Goal: Navigation & Orientation: Find specific page/section

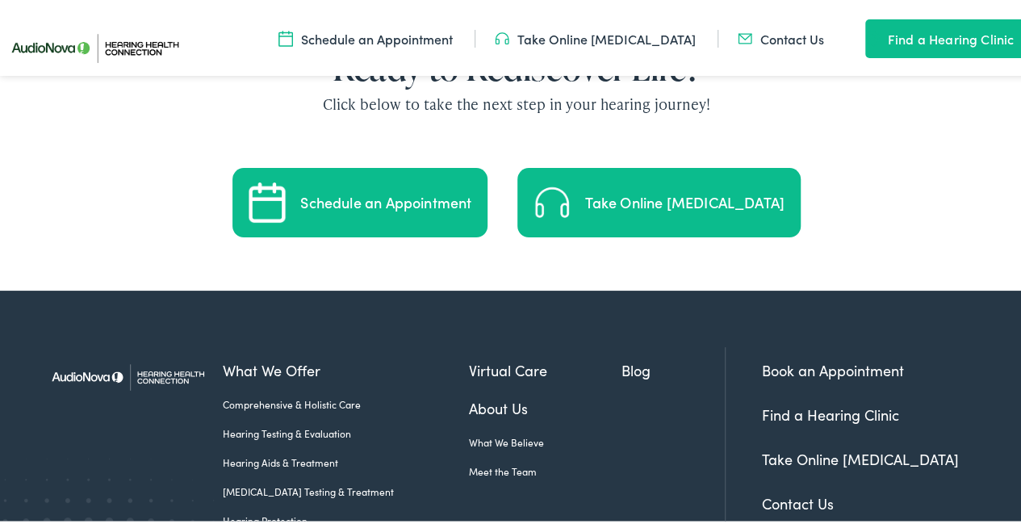
scroll to position [3250, 0]
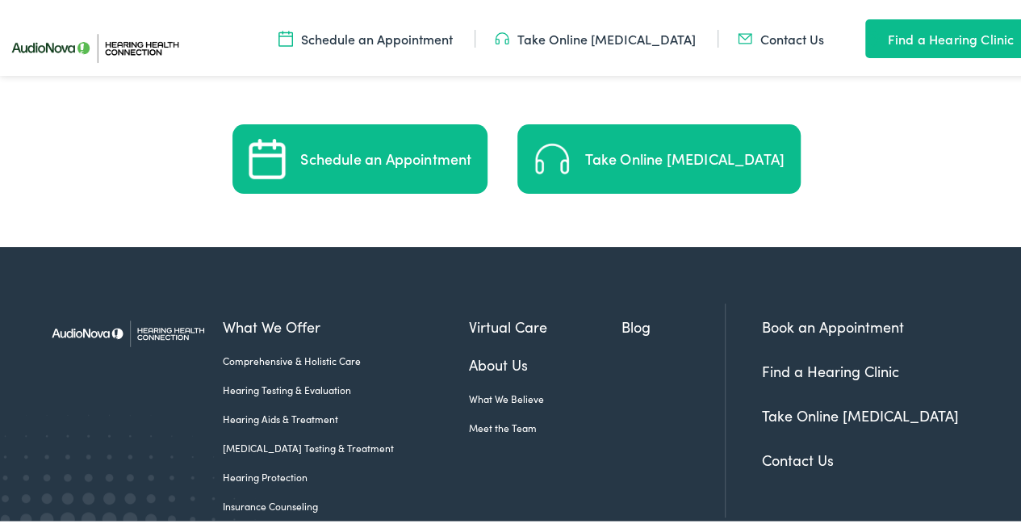
click at [321, 408] on link "Hearing Aids & Treatment" at bounding box center [345, 415] width 245 height 15
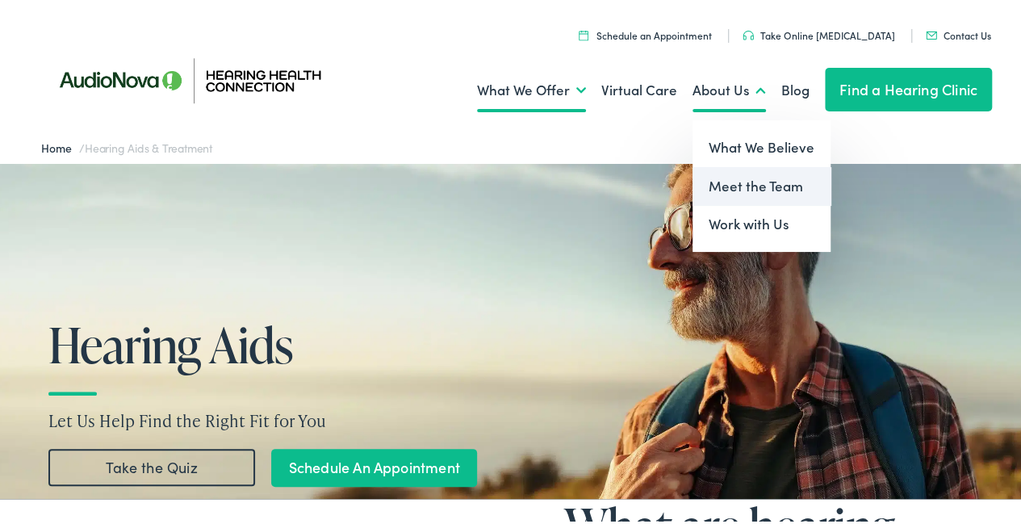
click at [721, 182] on link "Meet the Team" at bounding box center [761, 183] width 138 height 39
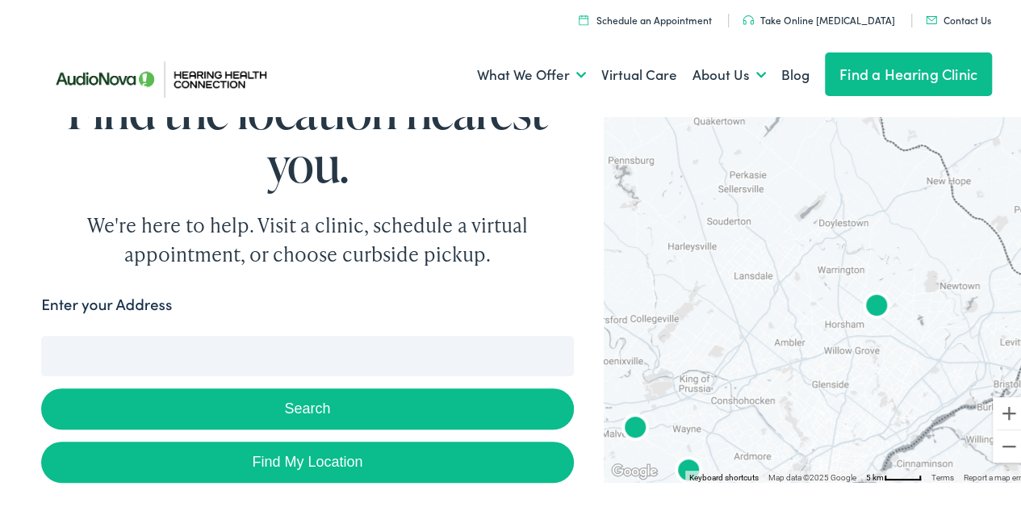
drag, startPoint x: 889, startPoint y: 349, endPoint x: 654, endPoint y: 263, distance: 249.9
click at [654, 263] on div at bounding box center [818, 294] width 429 height 370
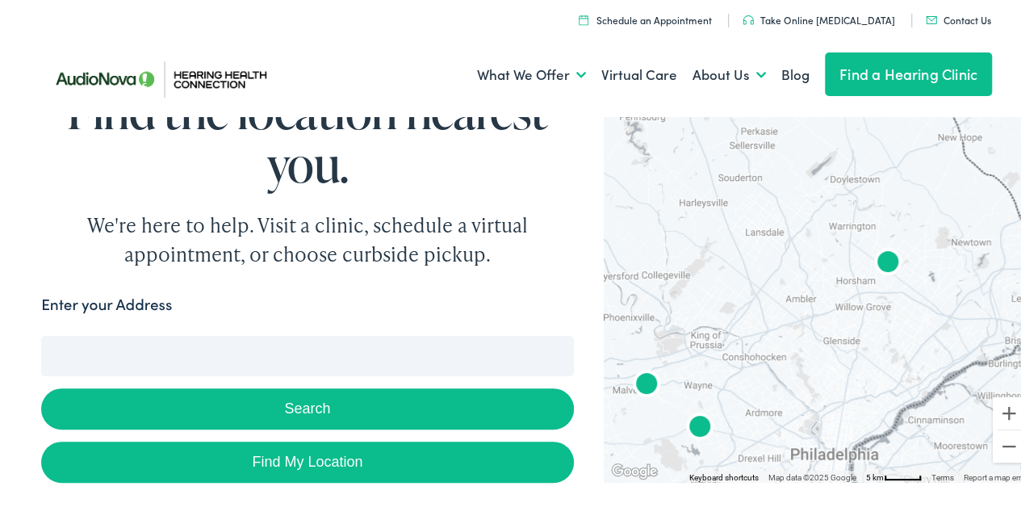
drag, startPoint x: 792, startPoint y: 367, endPoint x: 805, endPoint y: 324, distance: 45.4
click at [805, 324] on div at bounding box center [818, 294] width 429 height 370
click at [875, 259] on img "AudioNova" at bounding box center [887, 260] width 39 height 39
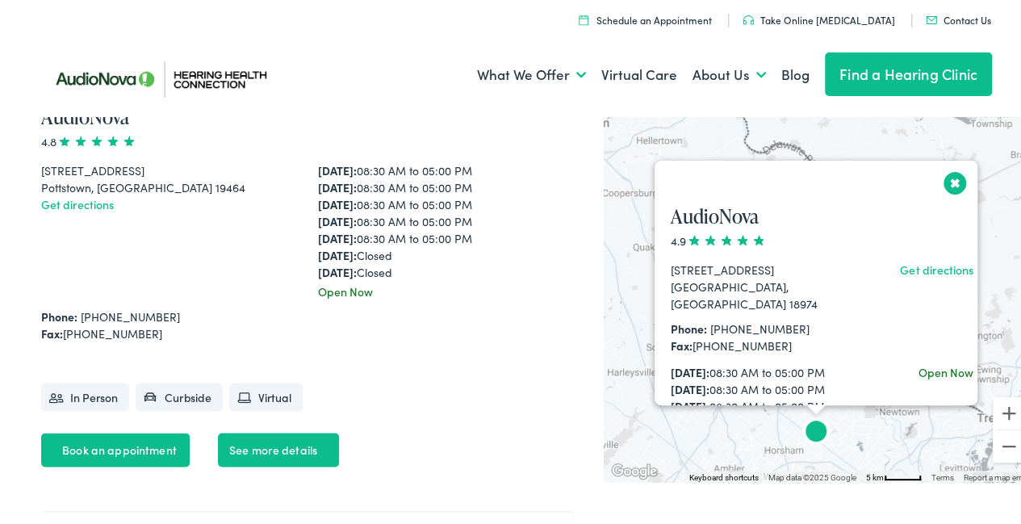
scroll to position [4217, 0]
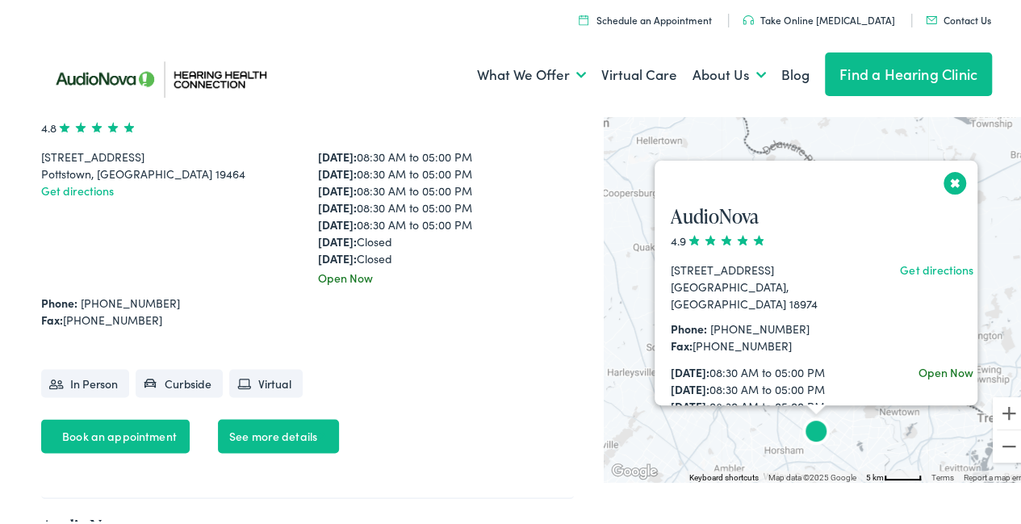
click at [274, 431] on link "See more details" at bounding box center [278, 433] width 121 height 34
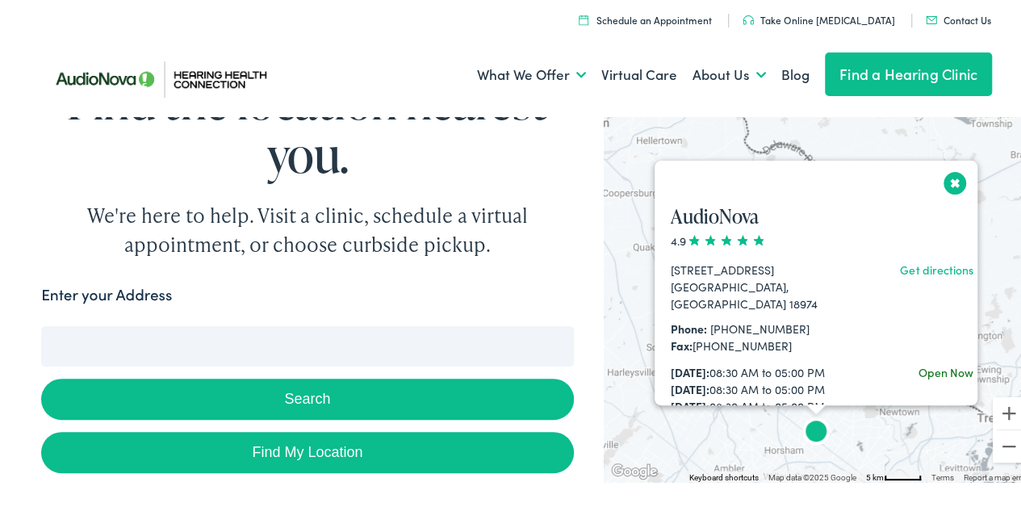
scroll to position [0, 0]
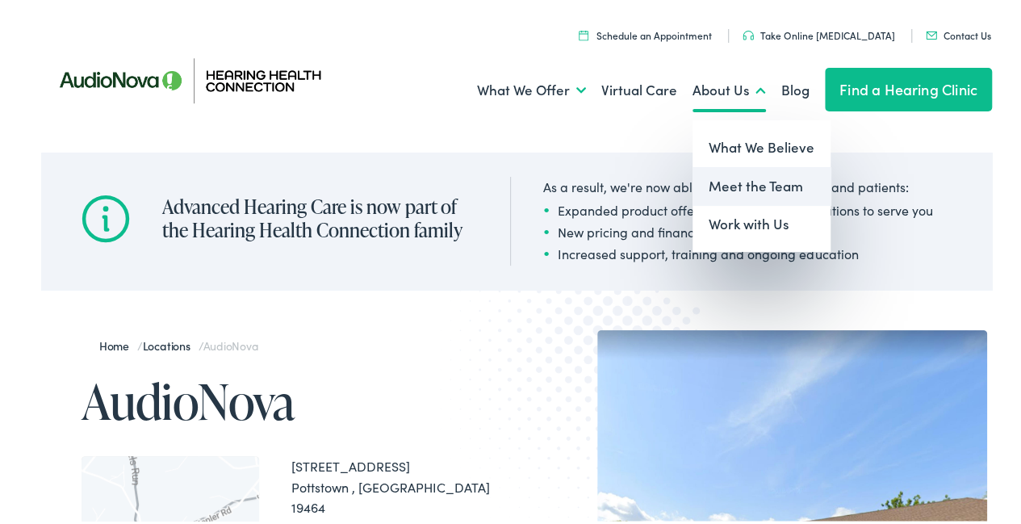
click at [736, 186] on link "Meet the Team" at bounding box center [761, 183] width 138 height 39
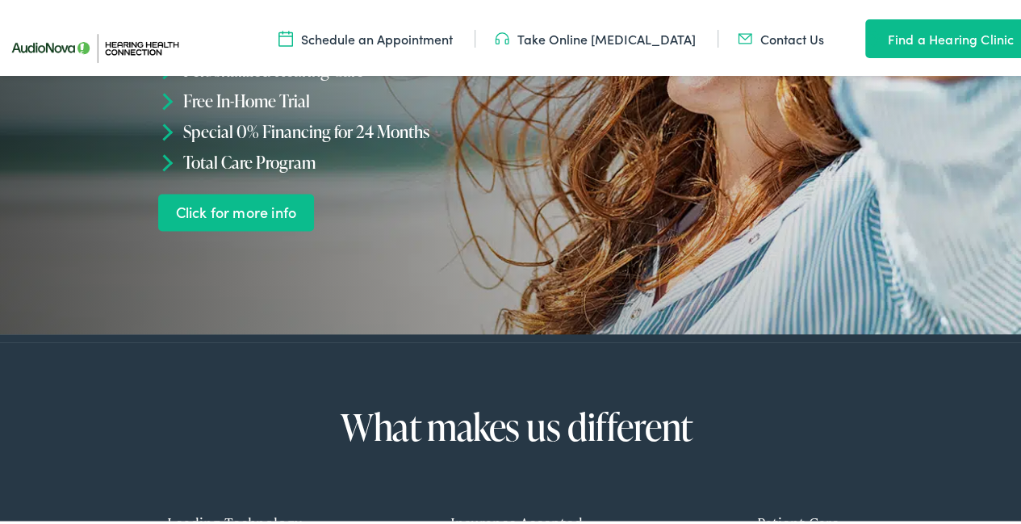
scroll to position [344, 0]
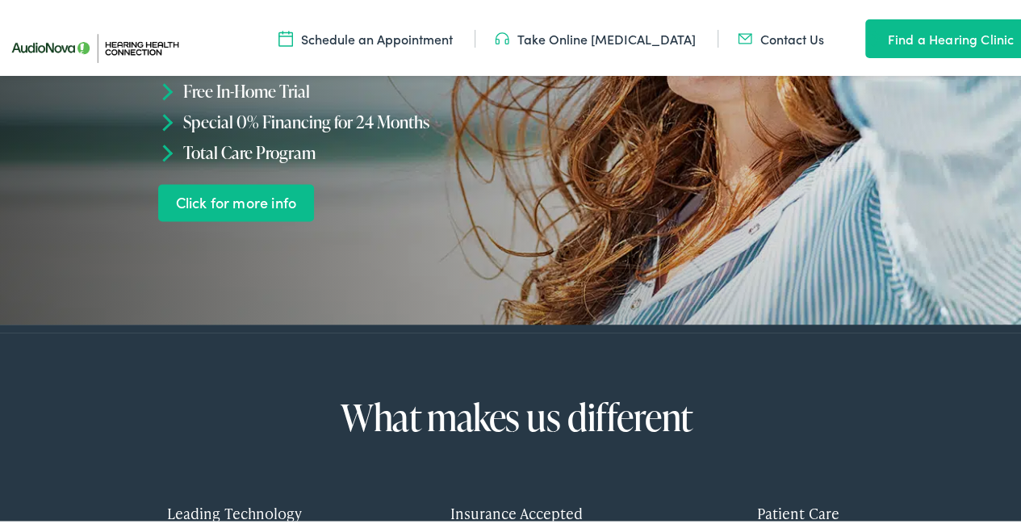
click at [223, 205] on link "Click for more info" at bounding box center [236, 200] width 156 height 38
